Goal: Navigation & Orientation: Go to known website

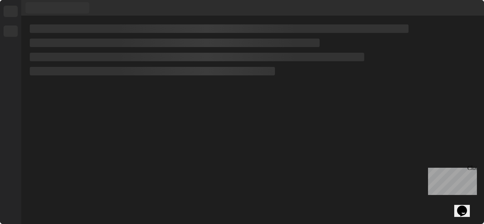
click at [473, 170] on div "Close" at bounding box center [472, 169] width 9 height 9
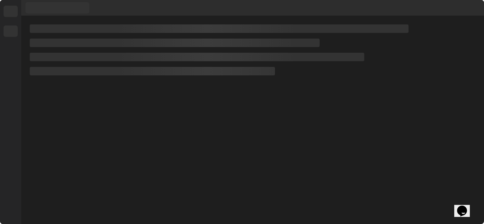
click at [250, 144] on div at bounding box center [252, 120] width 463 height 209
click at [16, 11] on div at bounding box center [11, 11] width 14 height 11
